Goal: Transaction & Acquisition: Purchase product/service

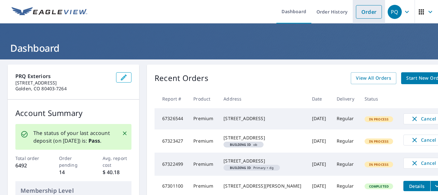
click at [365, 13] on link "Order" at bounding box center [369, 11] width 26 height 13
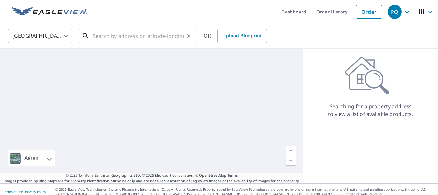
click at [143, 37] on input "text" at bounding box center [138, 36] width 91 height 18
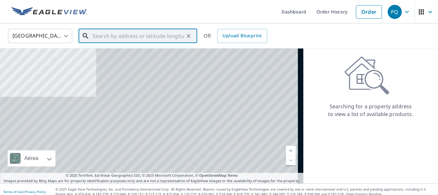
paste input "[STREET_ADDRESS]"
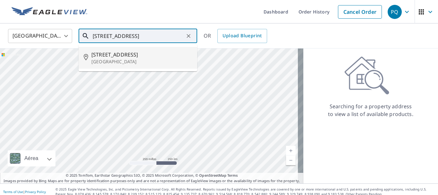
click at [139, 58] on span "[STREET_ADDRESS]" at bounding box center [141, 55] width 101 height 8
type input "[STREET_ADDRESS]"
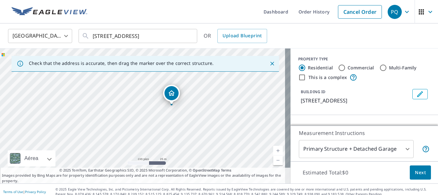
scroll to position [64, 0]
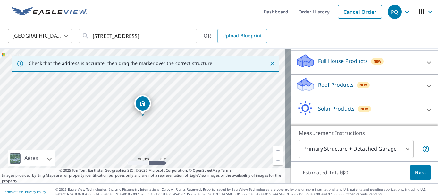
click at [328, 89] on p "Roof Products" at bounding box center [336, 85] width 36 height 8
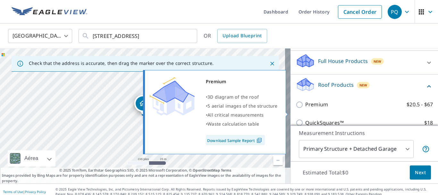
click at [296, 108] on input "Premium $20.5 - $67" at bounding box center [301, 105] width 10 height 8
checkbox input "true"
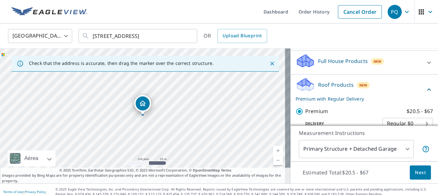
click at [342, 151] on body "PQ PQ Dashboard Order History Cancel Order PQ [GEOGRAPHIC_DATA] US ​ [STREET_AD…" at bounding box center [219, 97] width 438 height 195
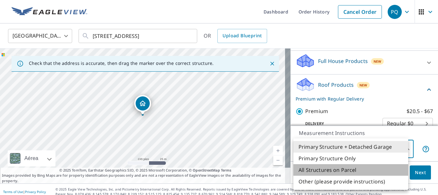
click at [344, 169] on li "All Structures on Parcel" at bounding box center [350, 170] width 115 height 12
type input "3"
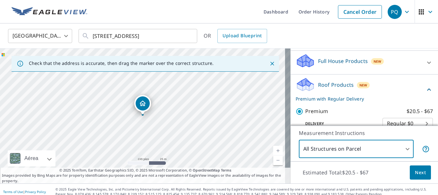
click at [417, 171] on span "Next" at bounding box center [420, 172] width 11 height 8
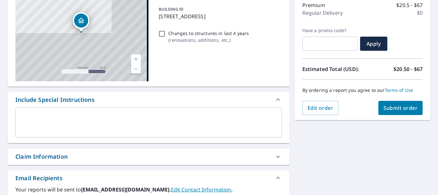
scroll to position [96, 0]
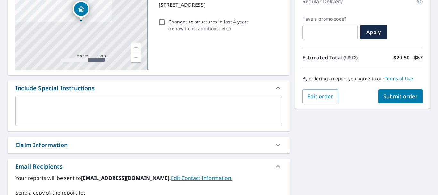
click at [275, 144] on icon at bounding box center [278, 145] width 8 height 8
checkbox input "true"
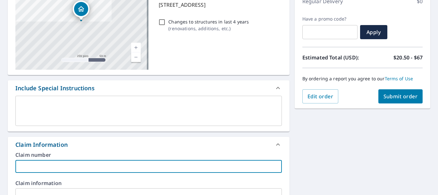
click at [55, 164] on input "text" at bounding box center [148, 166] width 266 height 13
paste input "8683 [PERSON_NAME]"
type input "8683 [PERSON_NAME]"
checkbox input "true"
type input "8683 [PERSON_NAME]"
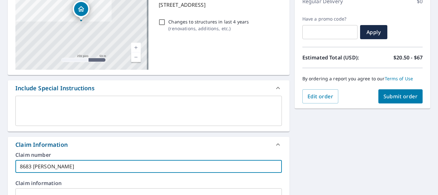
click at [405, 97] on span "Submit order" at bounding box center [401, 96] width 34 height 7
checkbox input "true"
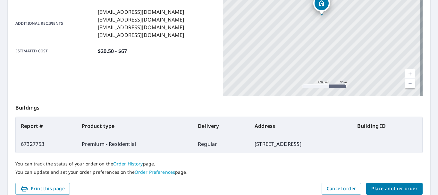
scroll to position [183, 0]
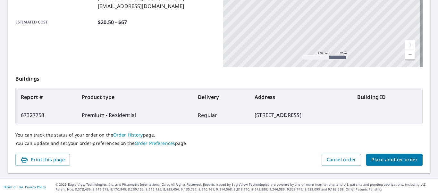
click at [391, 157] on span "Place another order" at bounding box center [394, 160] width 46 height 8
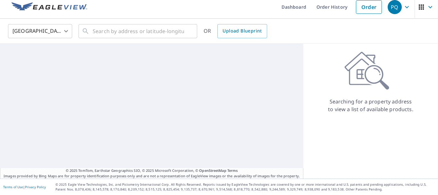
scroll to position [5, 0]
